Goal: Information Seeking & Learning: Learn about a topic

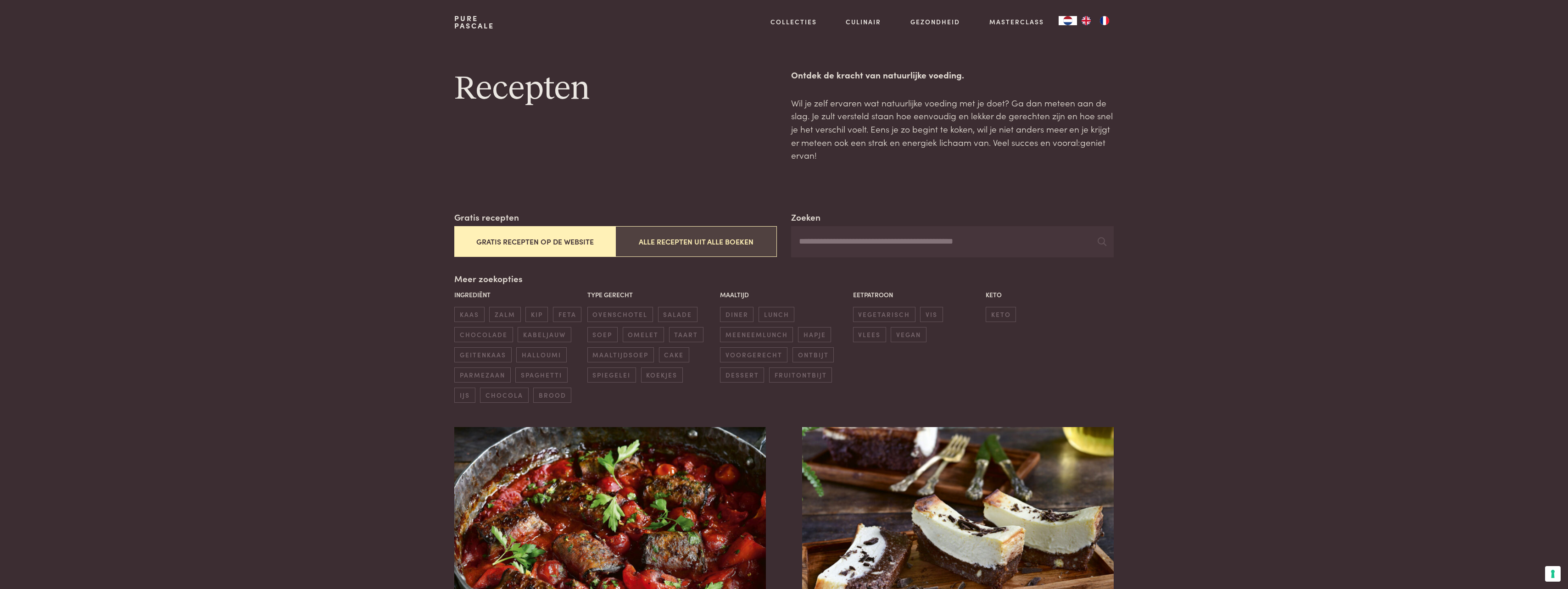
click at [749, 247] on button "Alle recepten uit alle boeken" at bounding box center [696, 241] width 161 height 30
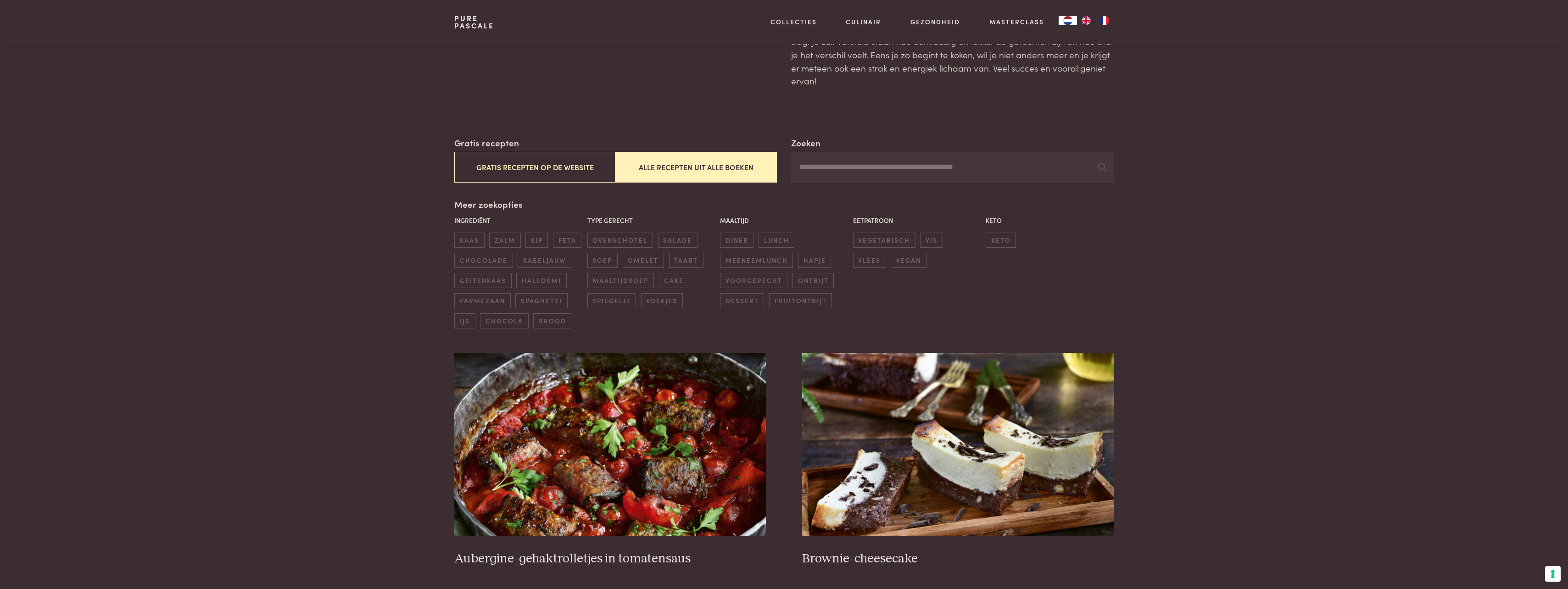
scroll to position [65, 0]
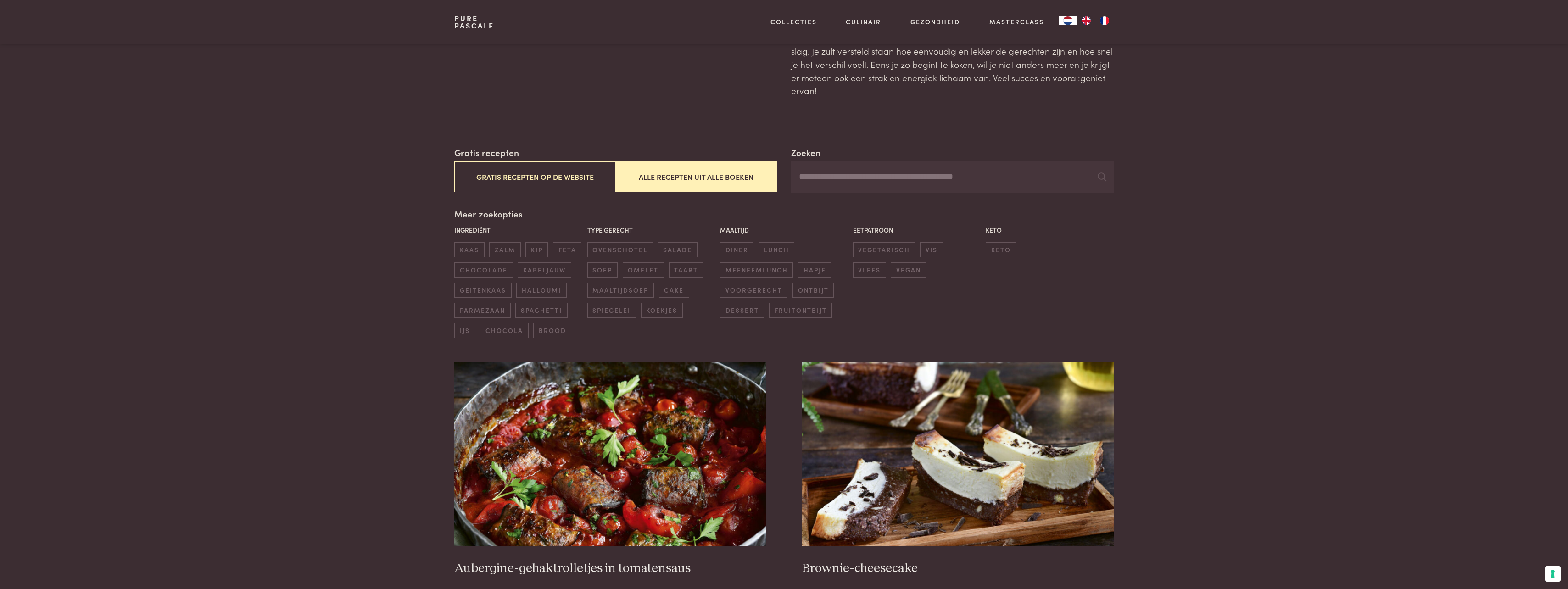
click at [969, 175] on input "Zoeken" at bounding box center [952, 177] width 322 height 31
type input "********"
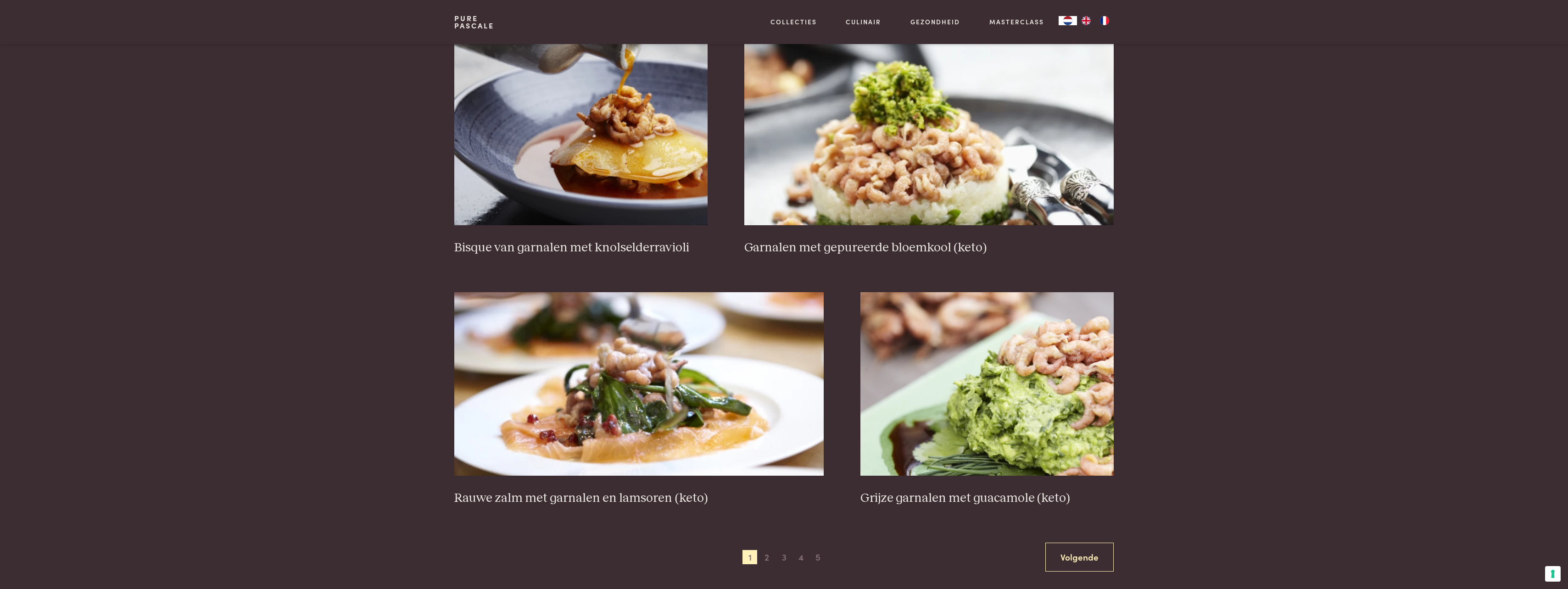
scroll to position [1438, 0]
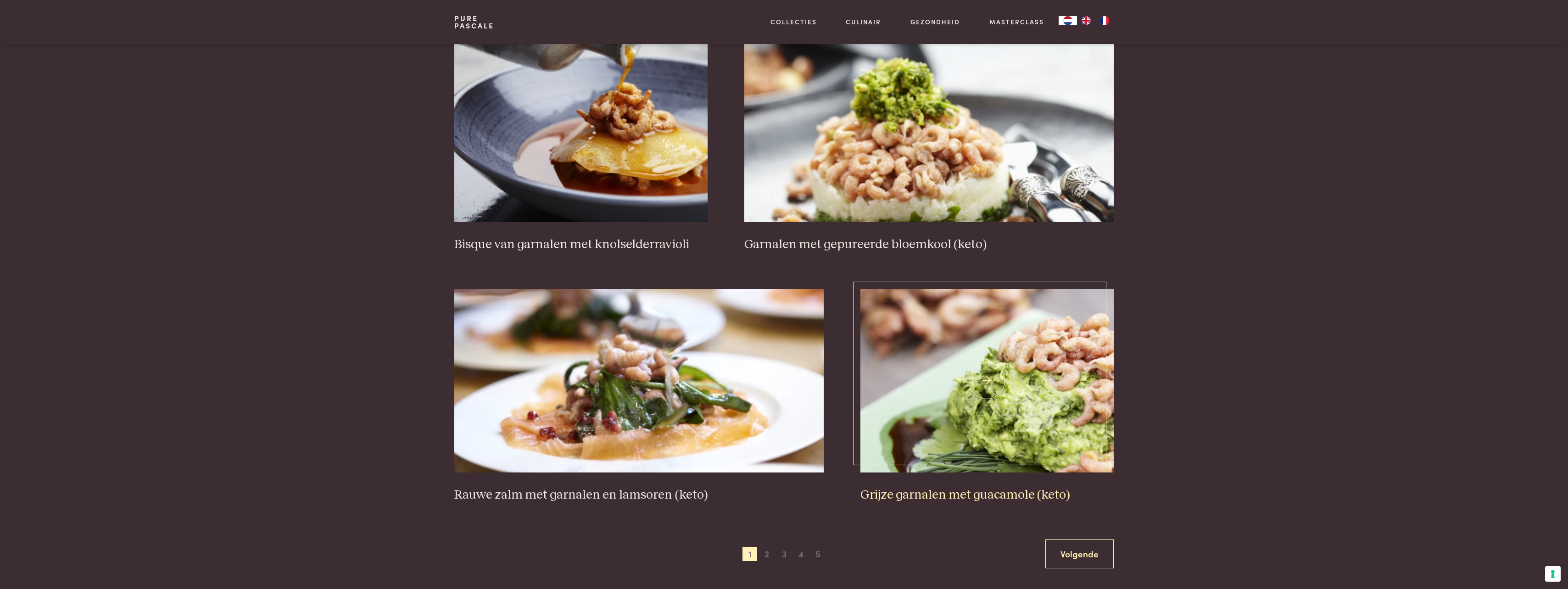
click at [1009, 493] on h3 "Grijze garnalen met guacamole (keto)" at bounding box center [986, 495] width 253 height 16
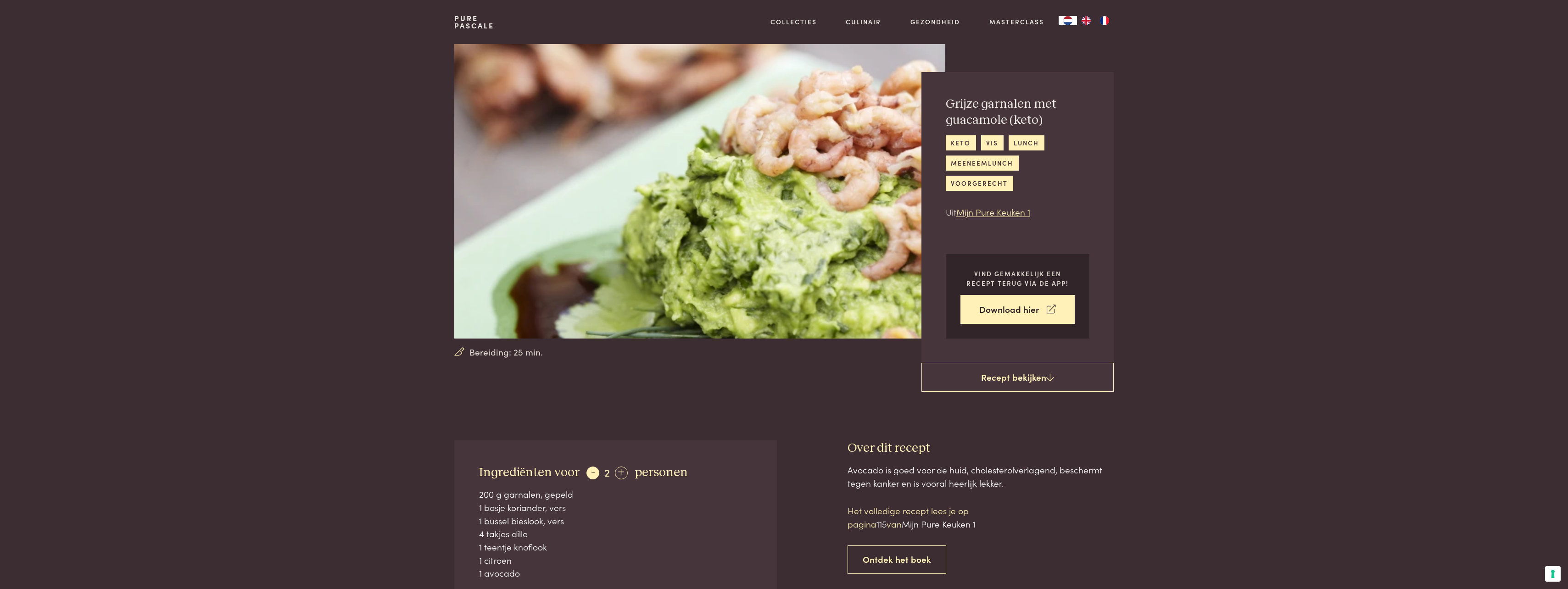
click at [592, 474] on div "-" at bounding box center [593, 474] width 13 height 13
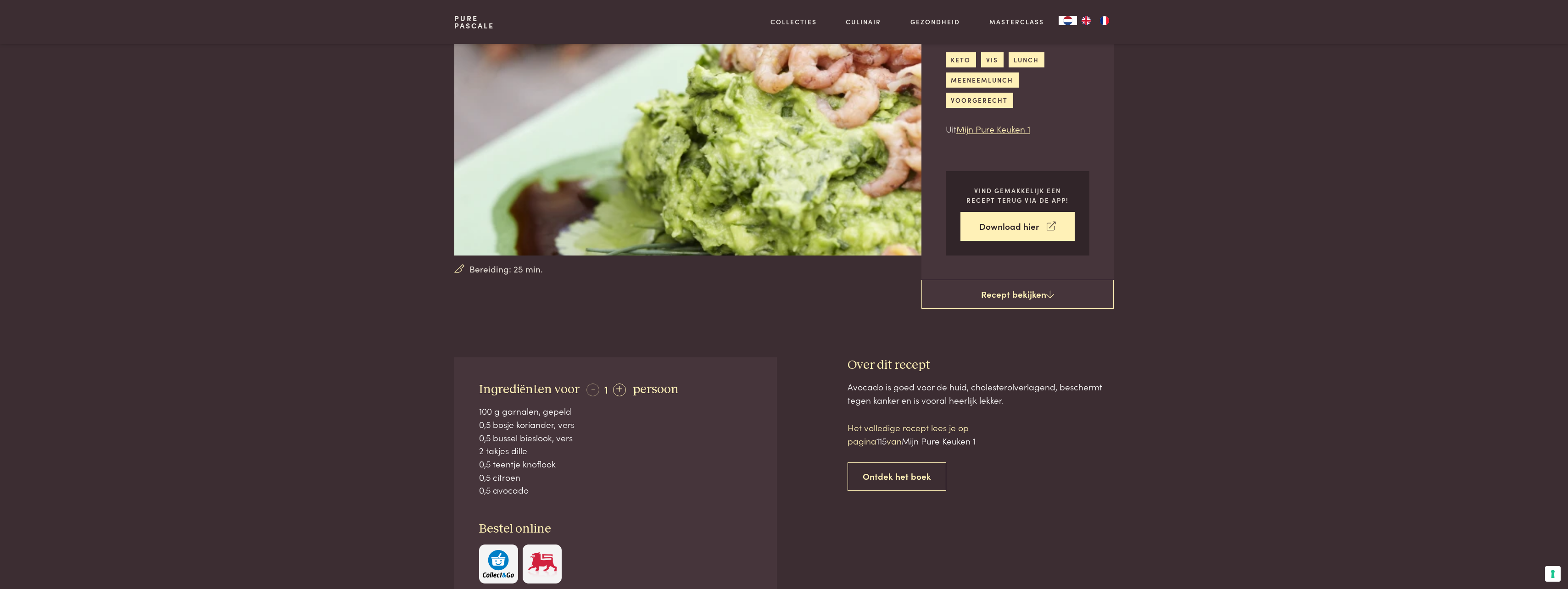
scroll to position [88, 0]
